Goal: Information Seeking & Learning: Learn about a topic

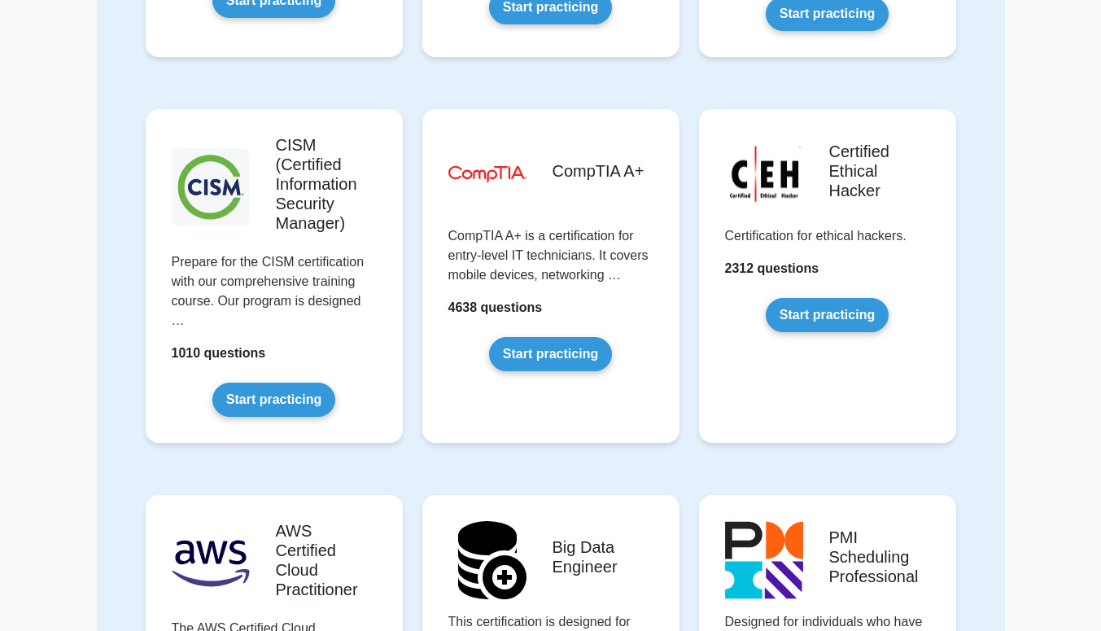
scroll to position [2214, 0]
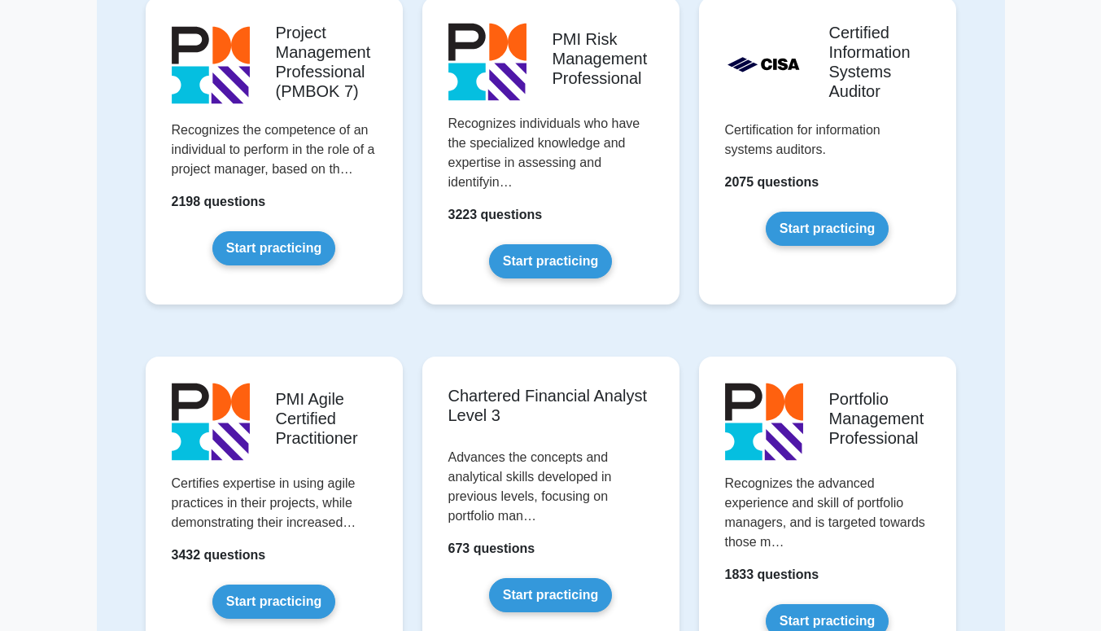
scroll to position [1400, 0]
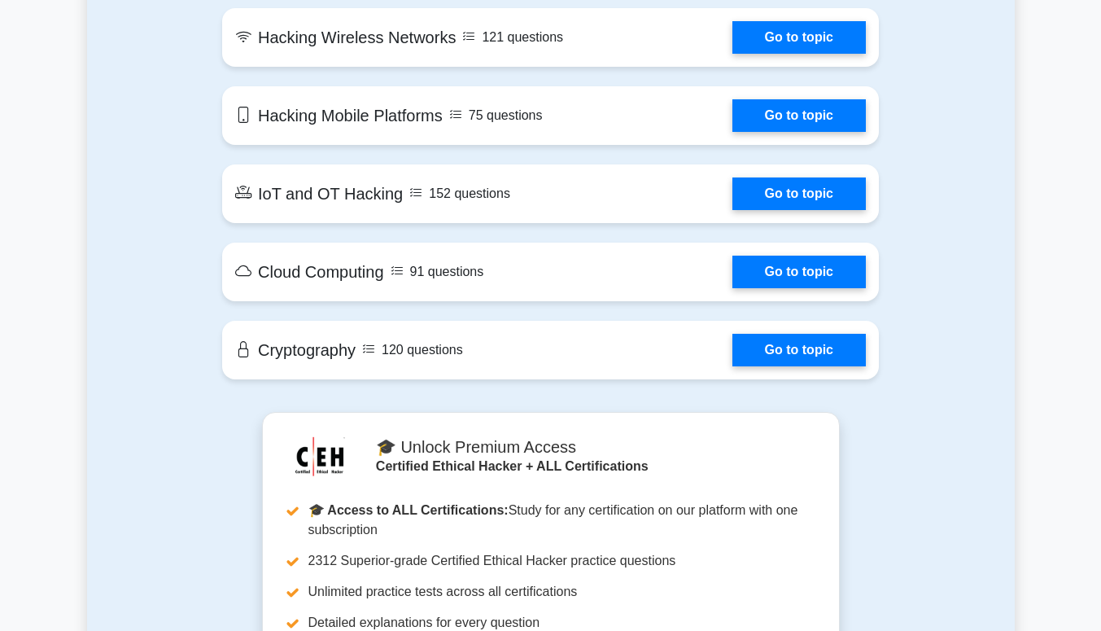
scroll to position [2148, 0]
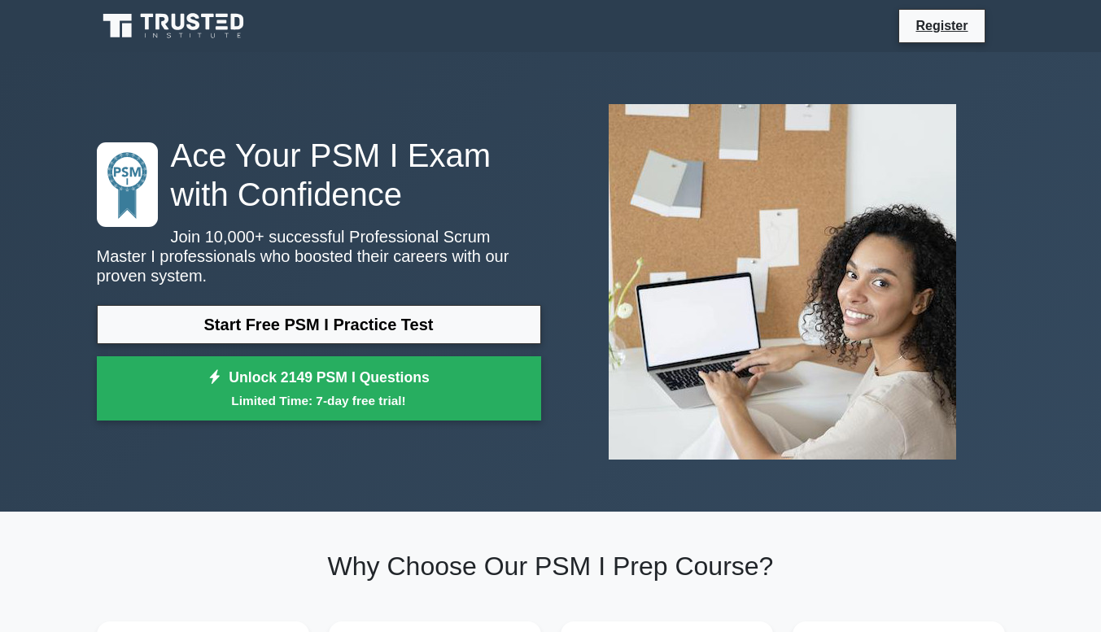
click at [274, 309] on link "Start Free PSM I Practice Test" at bounding box center [319, 324] width 444 height 39
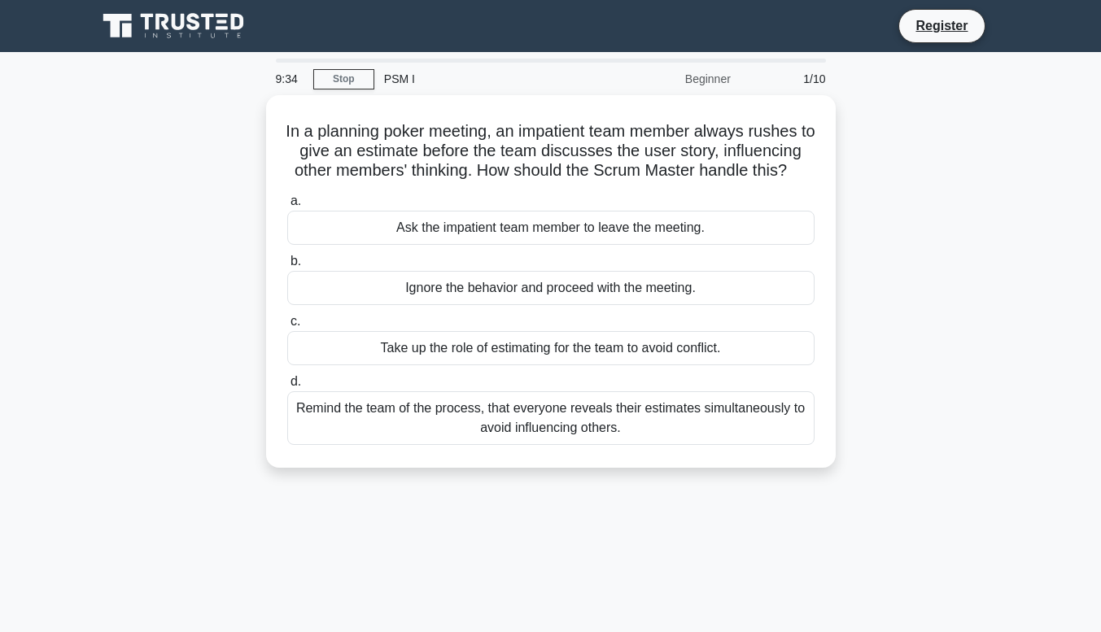
click at [316, 245] on div "Ask the impatient team member to leave the meeting." at bounding box center [550, 228] width 527 height 34
click at [287, 207] on input "a. Ask the impatient team member to leave the meeting." at bounding box center [287, 201] width 0 height 11
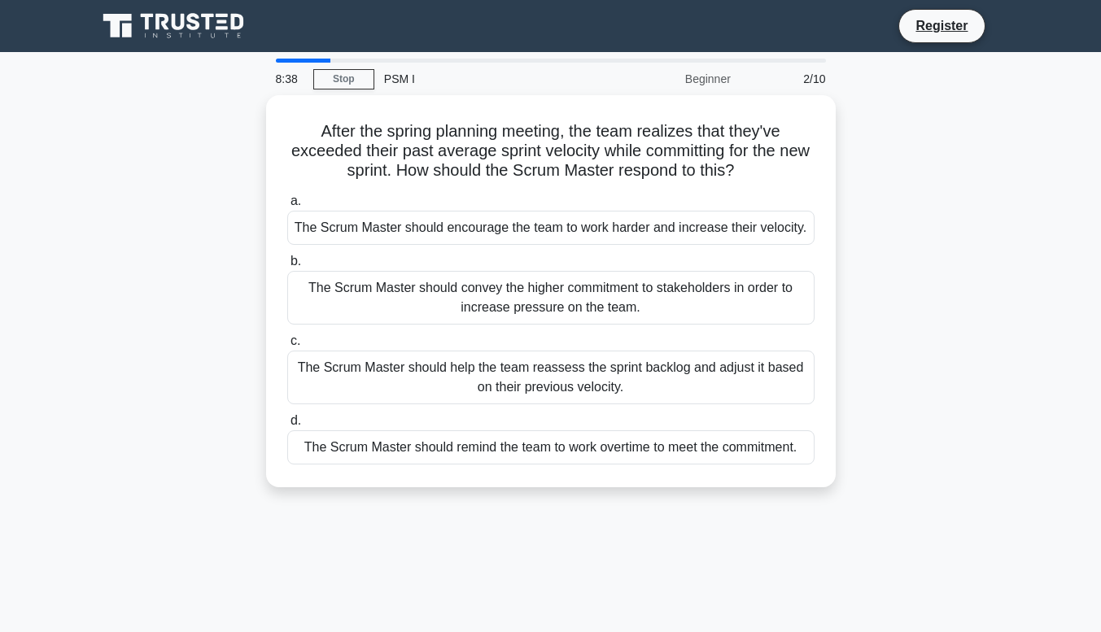
click at [339, 355] on div "The Scrum Master should help the team reassess the sprint backlog and adjust it…" at bounding box center [550, 378] width 527 height 54
click at [287, 347] on input "c. The Scrum Master should help the team reassess the sprint backlog and adjust…" at bounding box center [287, 341] width 0 height 11
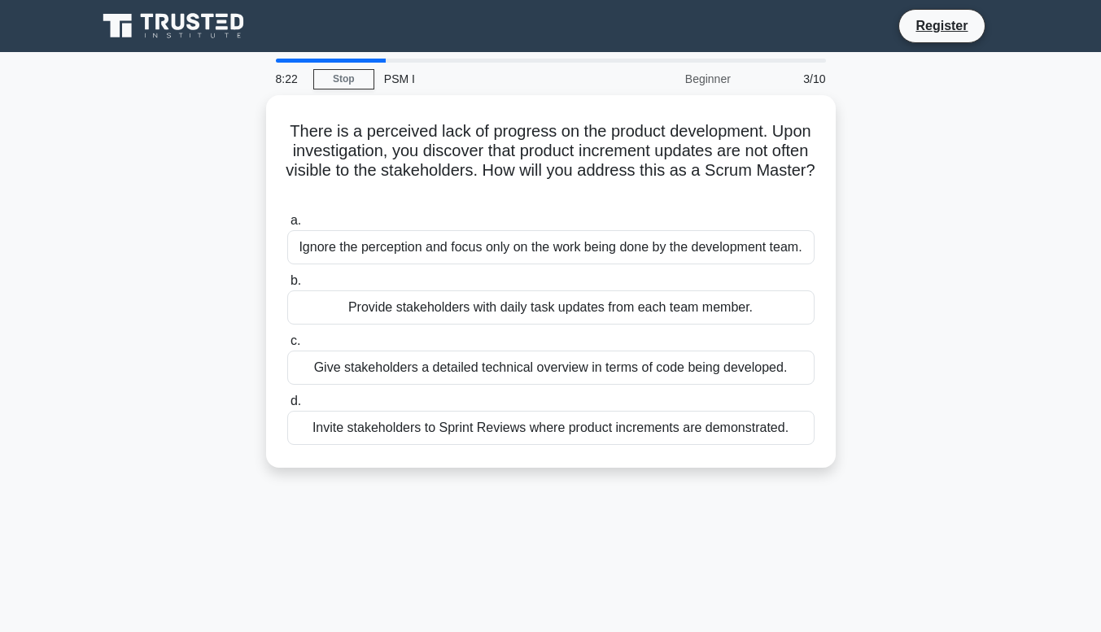
click at [935, 13] on li "Register" at bounding box center [941, 26] width 86 height 34
